Goal: Task Accomplishment & Management: Use online tool/utility

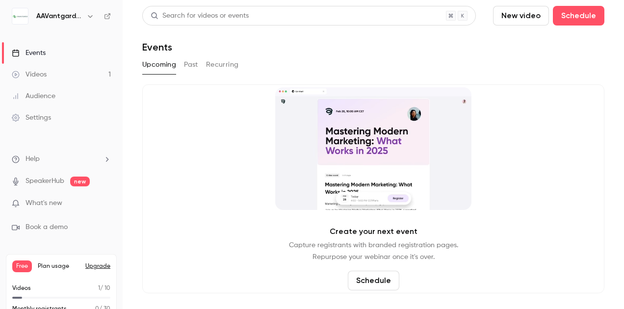
click at [44, 72] on div "Videos" at bounding box center [29, 75] width 35 height 10
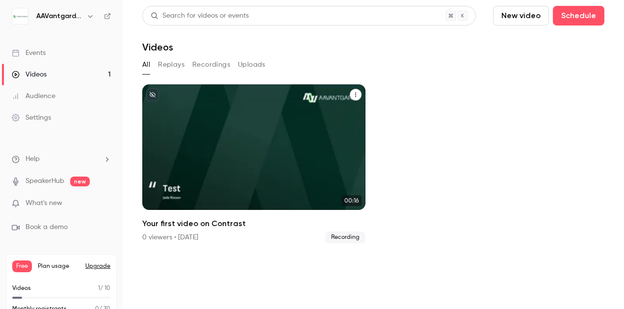
click at [353, 93] on icon "Your first video on Contrast" at bounding box center [356, 95] width 6 height 6
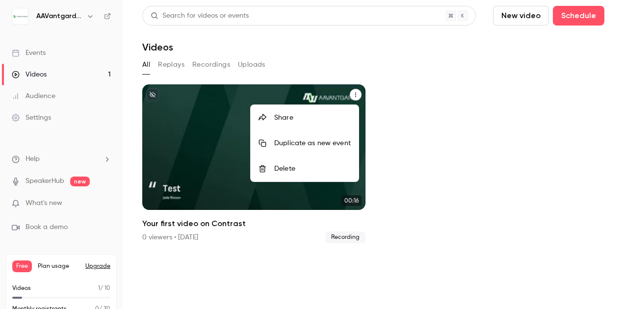
click at [286, 170] on div "Delete" at bounding box center [312, 169] width 77 height 10
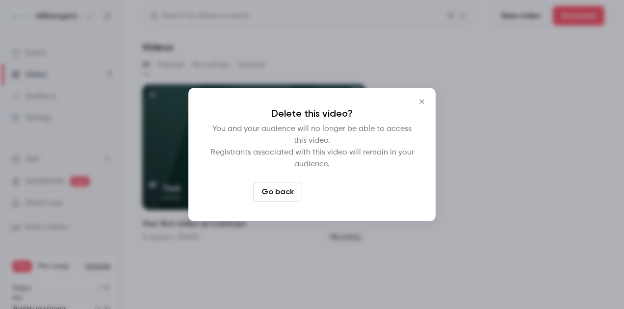
click at [347, 194] on button "Delete video" at bounding box center [338, 192] width 65 height 20
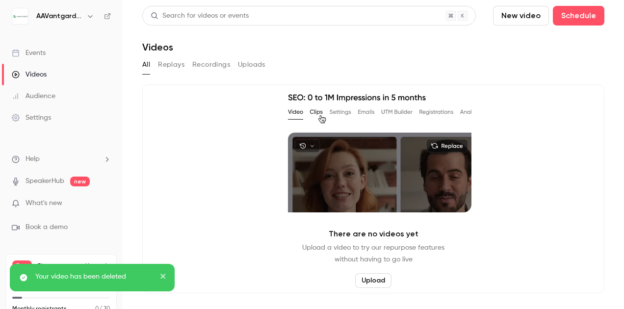
click at [499, 21] on button "New video" at bounding box center [521, 16] width 56 height 20
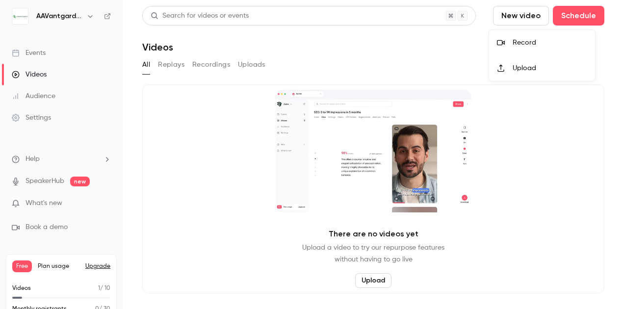
click at [530, 46] on div "Record" at bounding box center [550, 43] width 75 height 10
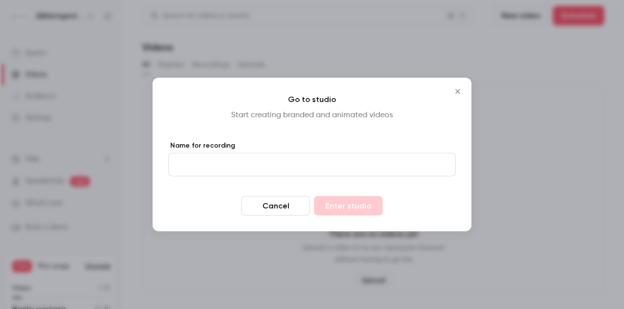
click at [253, 170] on input "Name for recording" at bounding box center [312, 165] width 288 height 24
type input "****"
click at [350, 204] on button "Enter studio" at bounding box center [348, 206] width 69 height 20
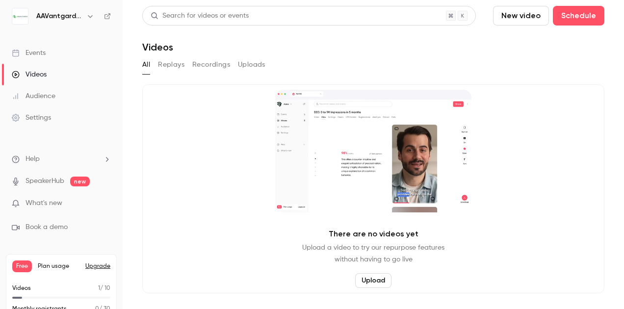
click at [525, 22] on button "New video" at bounding box center [521, 16] width 56 height 20
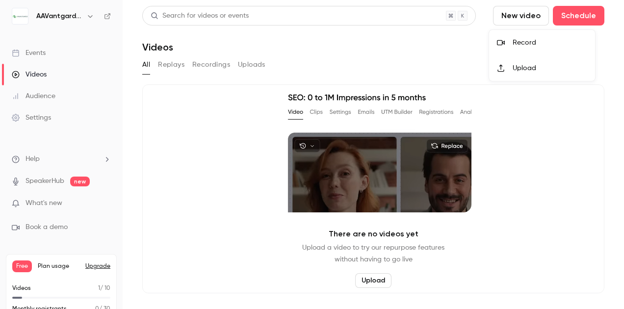
click at [536, 42] on div "Record" at bounding box center [550, 43] width 75 height 10
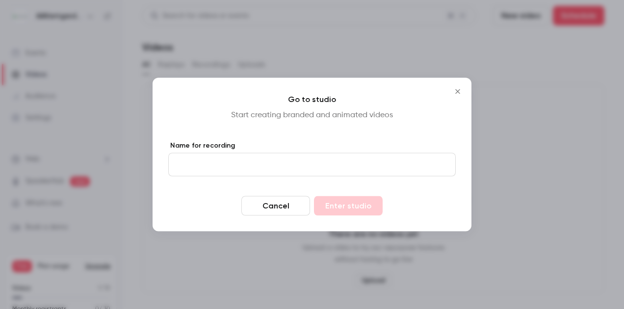
click at [300, 166] on input "Name for recording" at bounding box center [312, 165] width 288 height 24
type input "****"
click at [358, 213] on button "Enter studio" at bounding box center [348, 206] width 69 height 20
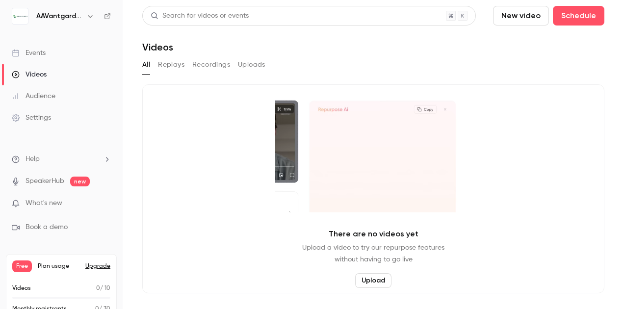
click at [165, 63] on button "Replays" at bounding box center [171, 65] width 27 height 16
click at [215, 64] on button "Recordings" at bounding box center [211, 65] width 38 height 16
click at [242, 64] on button "Uploads" at bounding box center [251, 65] width 27 height 16
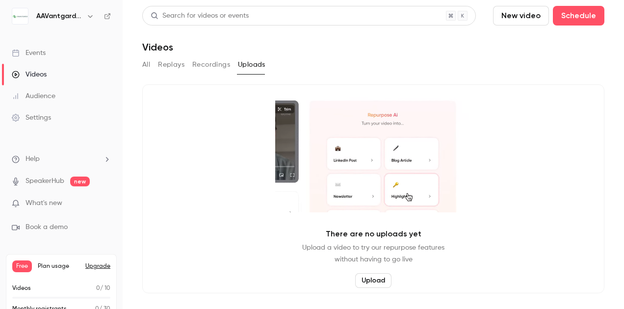
click at [152, 64] on div "All Replays Recordings Uploads" at bounding box center [373, 65] width 462 height 16
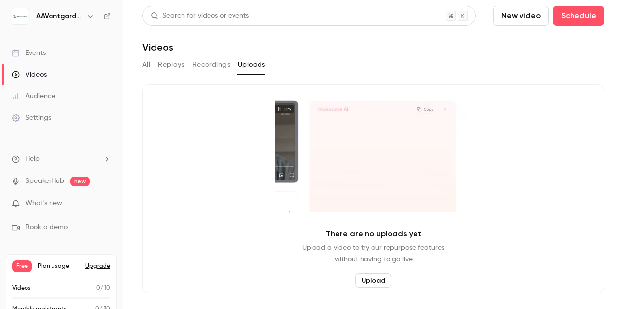
click at [149, 64] on button "All" at bounding box center [146, 65] width 8 height 16
